Goal: Information Seeking & Learning: Learn about a topic

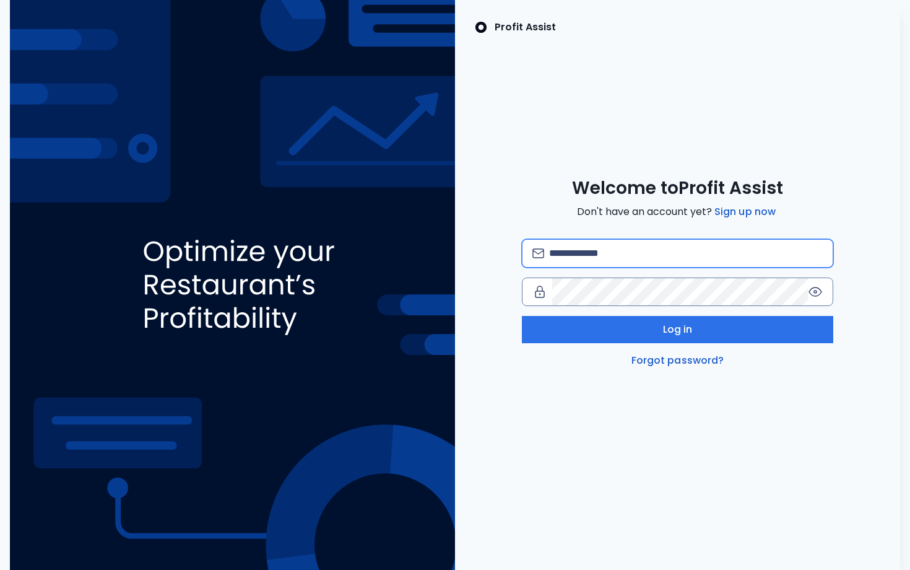
click at [609, 257] on input "email" at bounding box center [686, 253] width 274 height 27
click at [557, 248] on input "email" at bounding box center [686, 253] width 274 height 27
type input "**********"
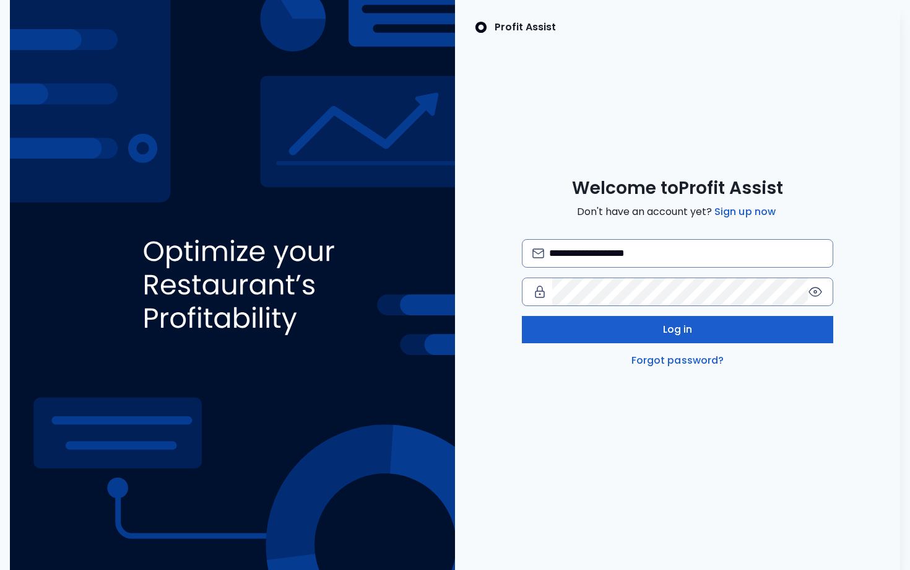
click at [696, 336] on button "Log in" at bounding box center [677, 329] width 311 height 27
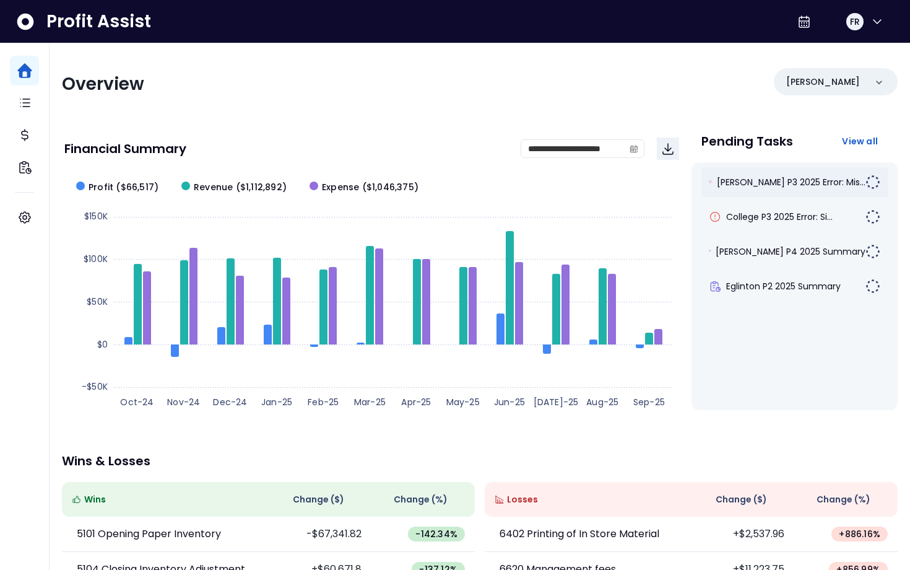
click at [771, 187] on span "[PERSON_NAME] P3 2025 Error: Mis..." at bounding box center [791, 182] width 149 height 12
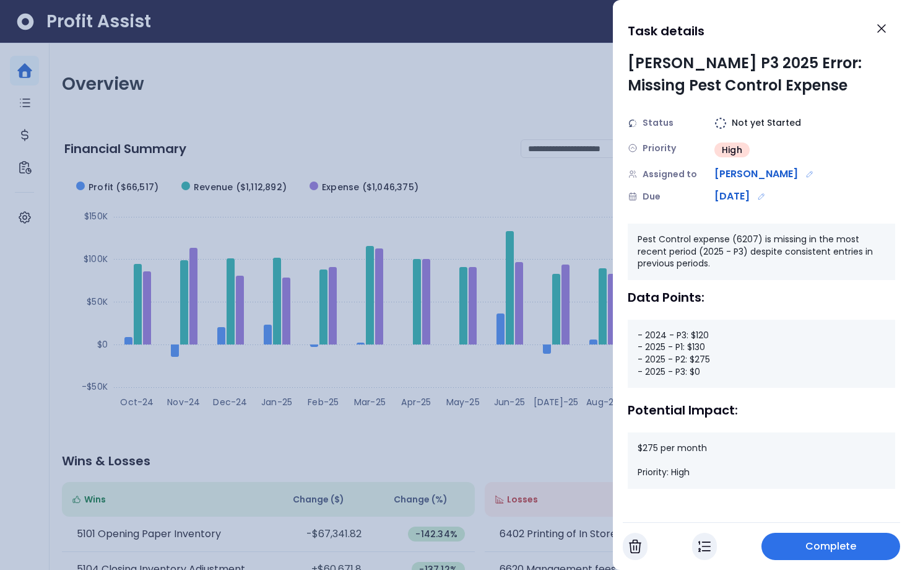
scroll to position [1, 0]
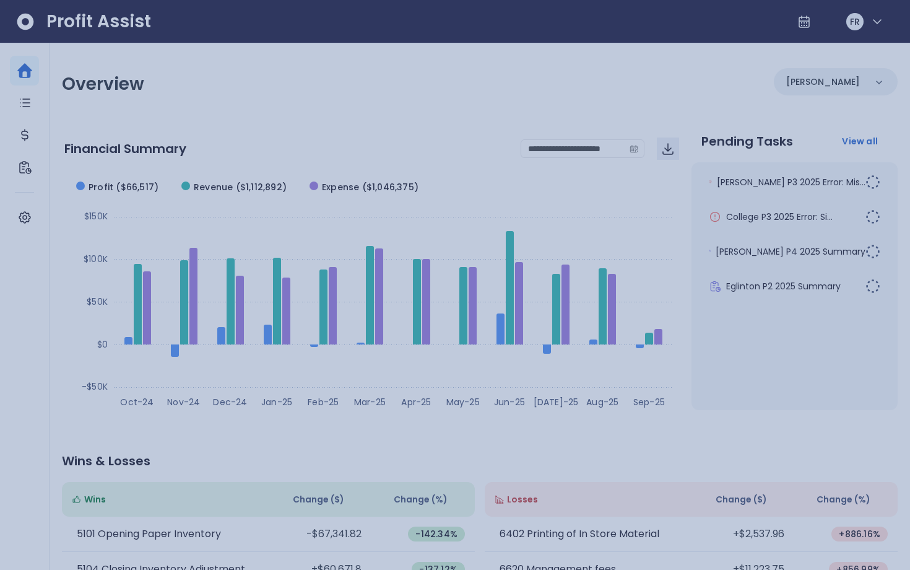
click at [558, 210] on div at bounding box center [455, 285] width 910 height 570
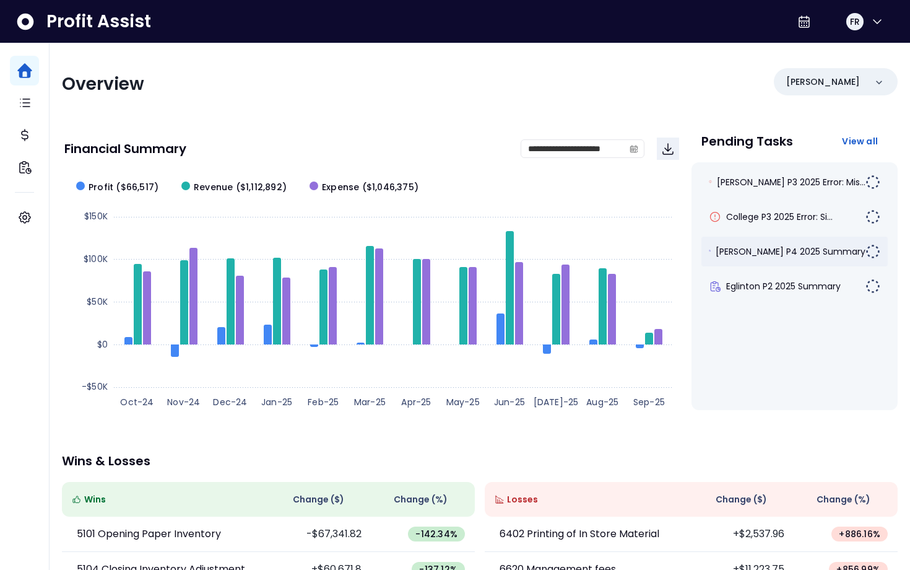
click at [793, 251] on span "[PERSON_NAME] P4 2025 Summary" at bounding box center [791, 251] width 150 height 12
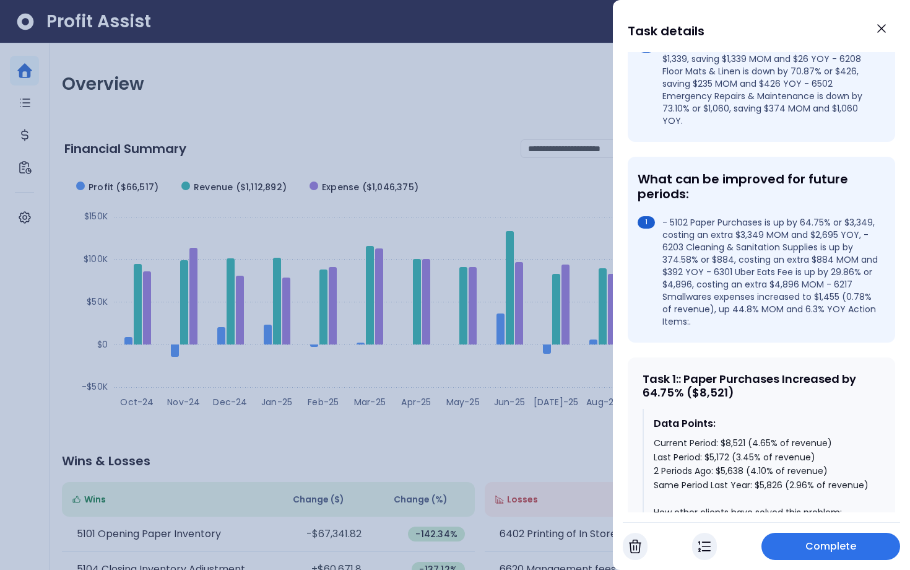
scroll to position [406, 0]
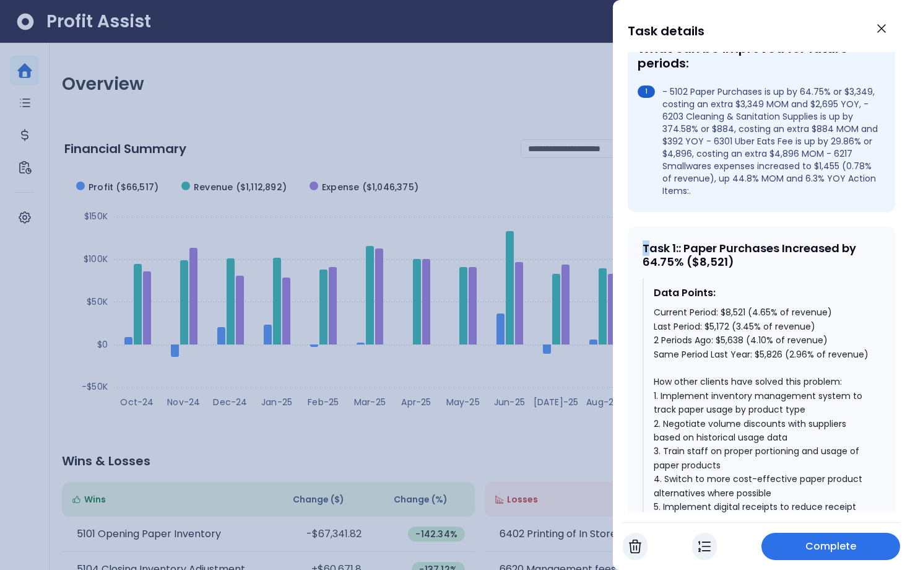
drag, startPoint x: 640, startPoint y: 212, endPoint x: 649, endPoint y: 212, distance: 8.7
click at [649, 227] on div "Task 1 : : Paper Purchases Increased by 64.75% ($8,521) Data Points: Current Pe…" at bounding box center [761, 468] width 267 height 483
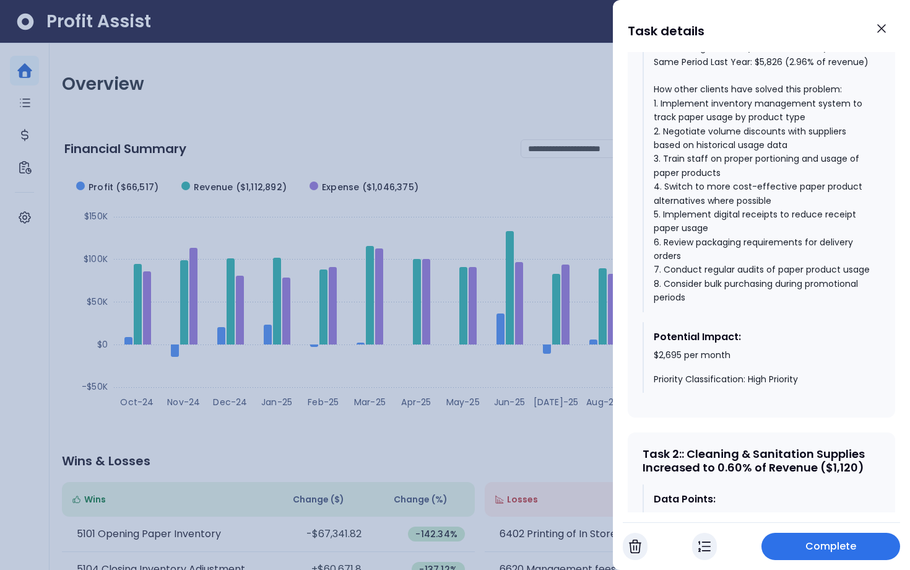
scroll to position [702, 0]
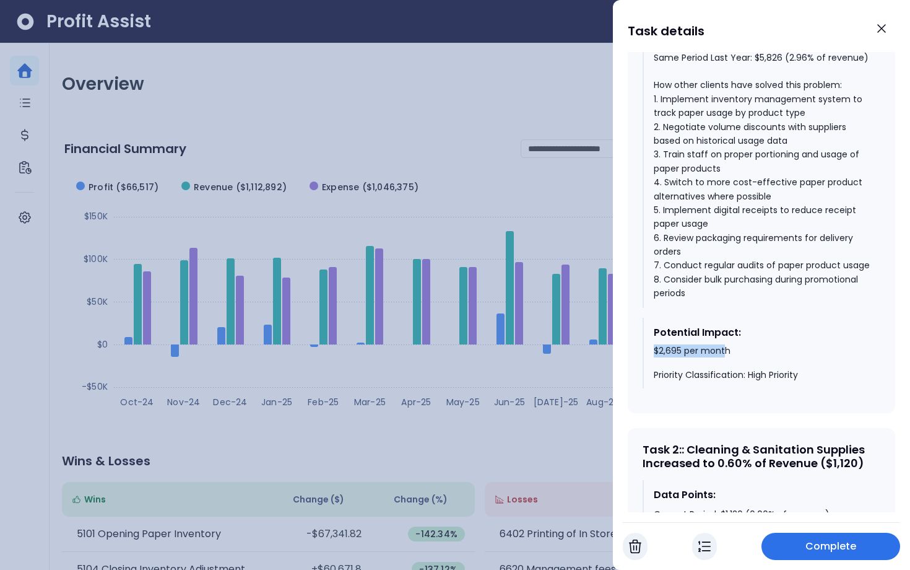
drag, startPoint x: 655, startPoint y: 314, endPoint x: 724, endPoint y: 313, distance: 69.4
click at [726, 345] on div "$2,695 per month Priority Classification: High Priority" at bounding box center [762, 363] width 217 height 37
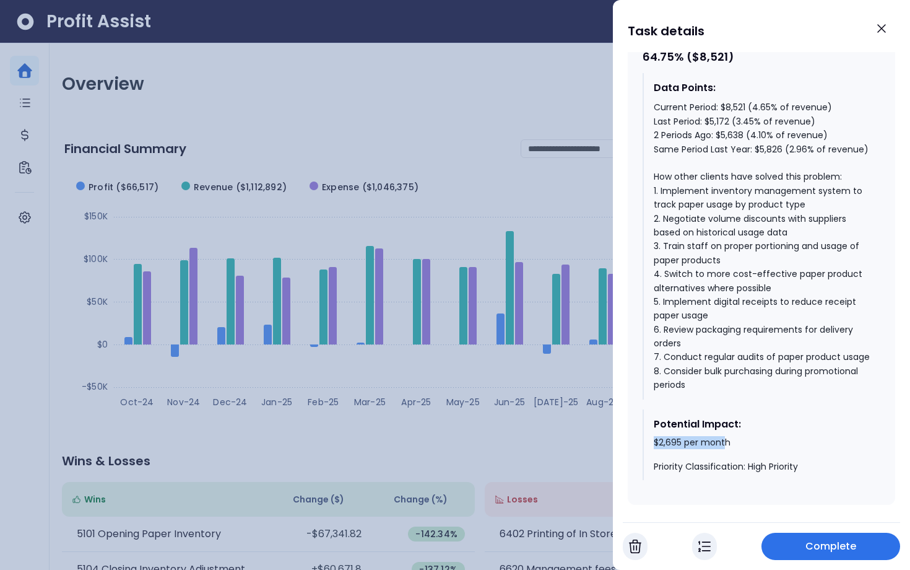
scroll to position [611, 0]
click at [456, 240] on div at bounding box center [455, 285] width 910 height 570
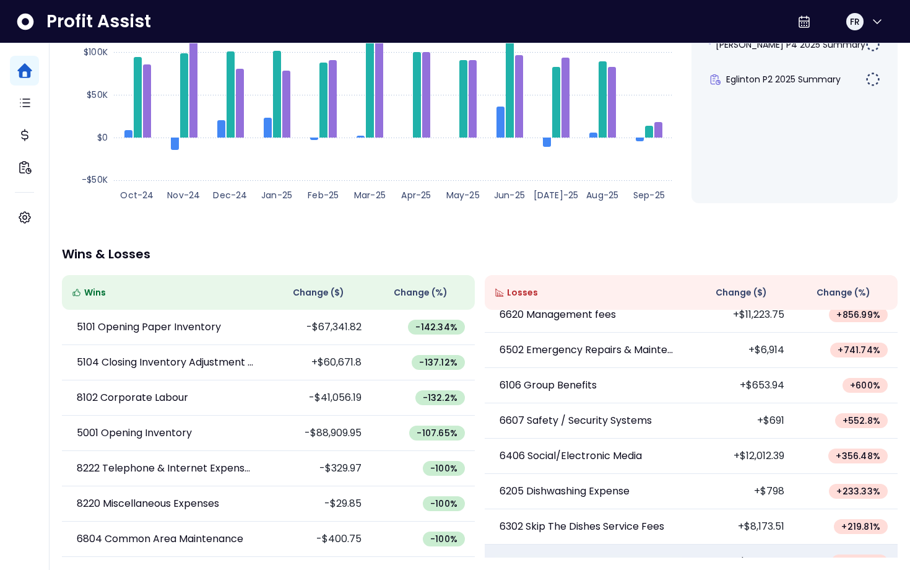
scroll to position [0, 0]
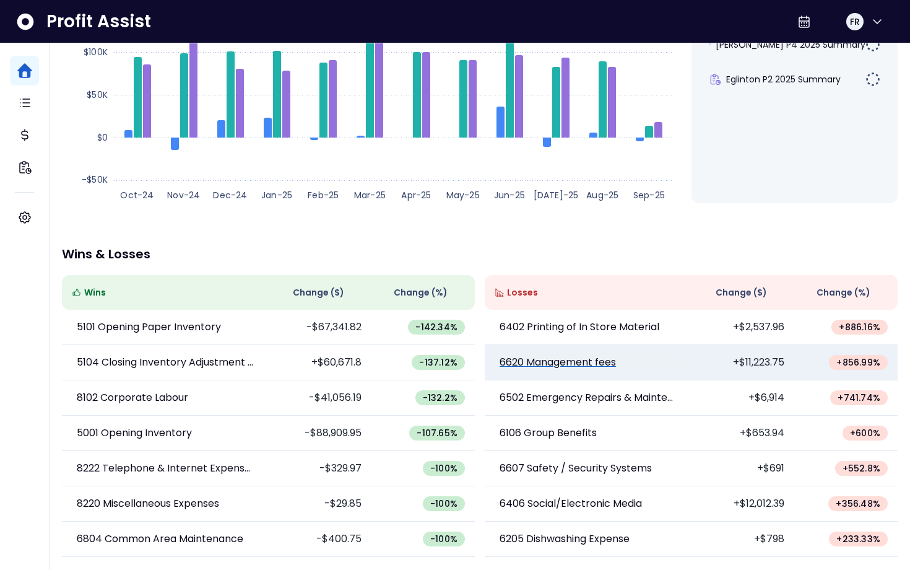
click at [558, 367] on p "6620 Management fees" at bounding box center [558, 362] width 116 height 15
